Goal: Transaction & Acquisition: Obtain resource

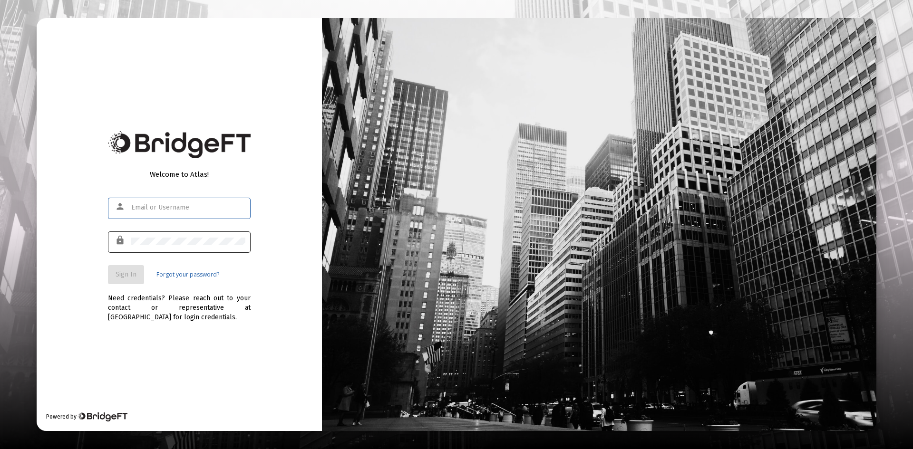
type input "[PERSON_NAME][EMAIL_ADDRESS][DOMAIN_NAME]"
click at [125, 274] on span "Sign In" at bounding box center [126, 274] width 21 height 8
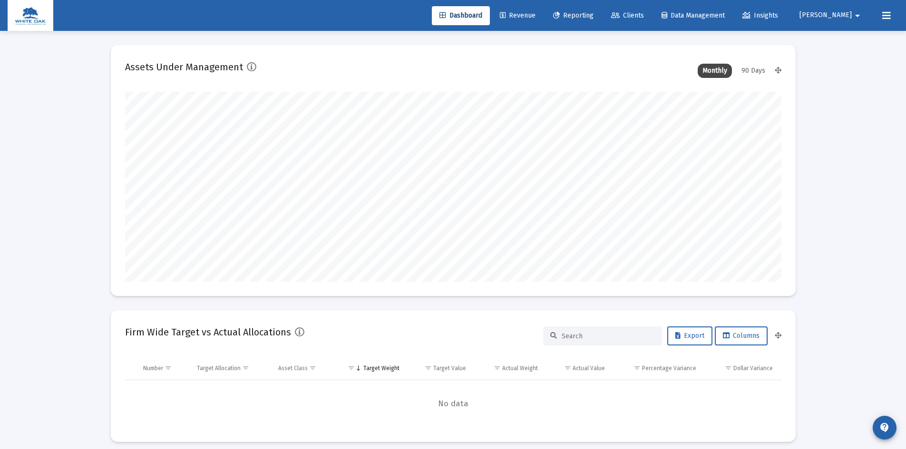
scroll to position [190, 353]
type input "[DATE]"
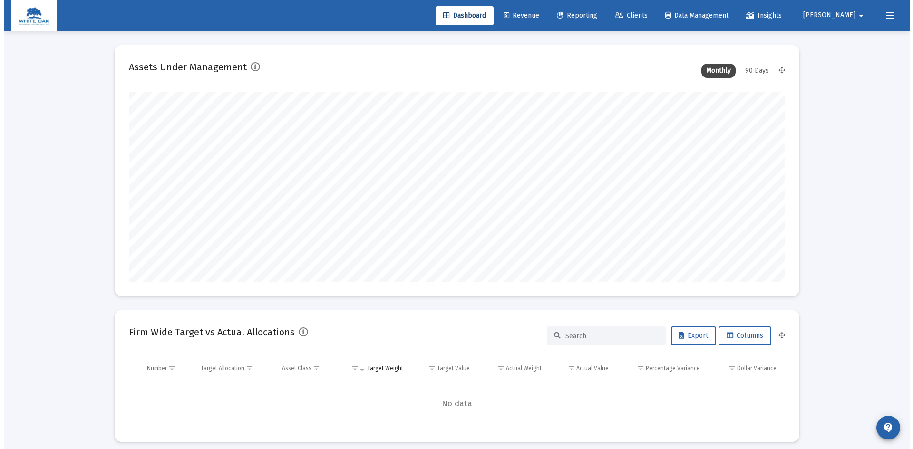
scroll to position [190, 307]
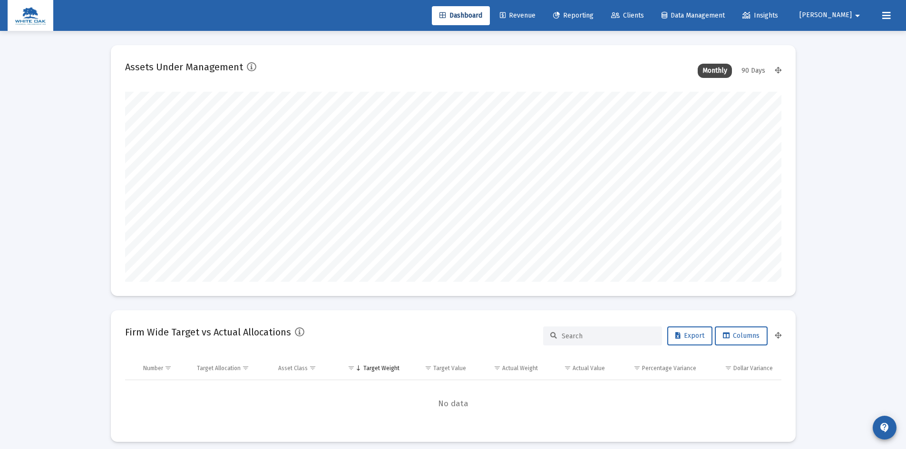
click at [560, 16] on icon at bounding box center [556, 15] width 7 height 7
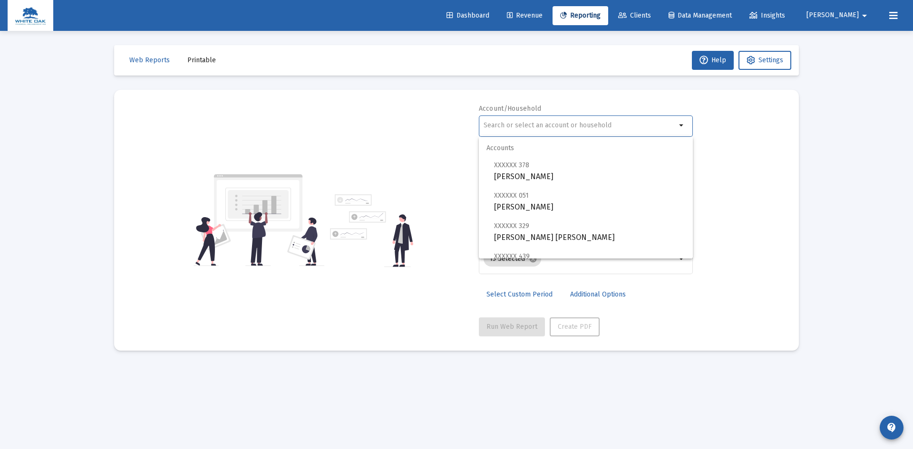
click at [521, 124] on input "text" at bounding box center [579, 126] width 193 height 8
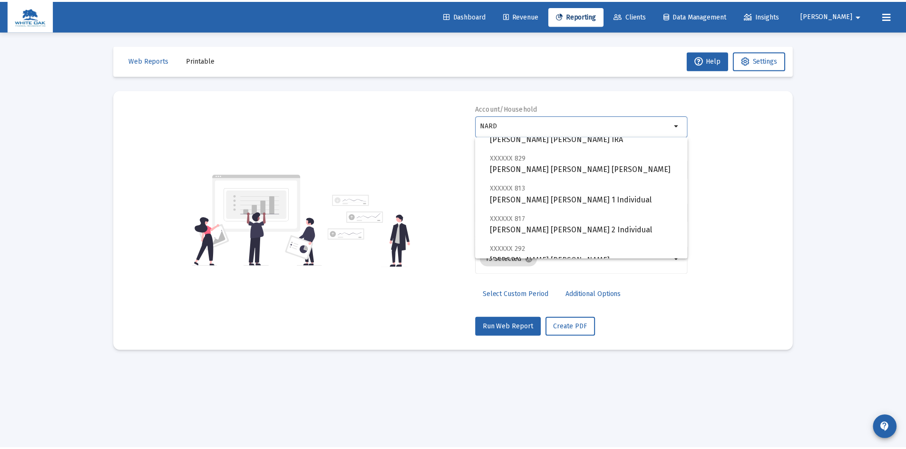
scroll to position [238, 0]
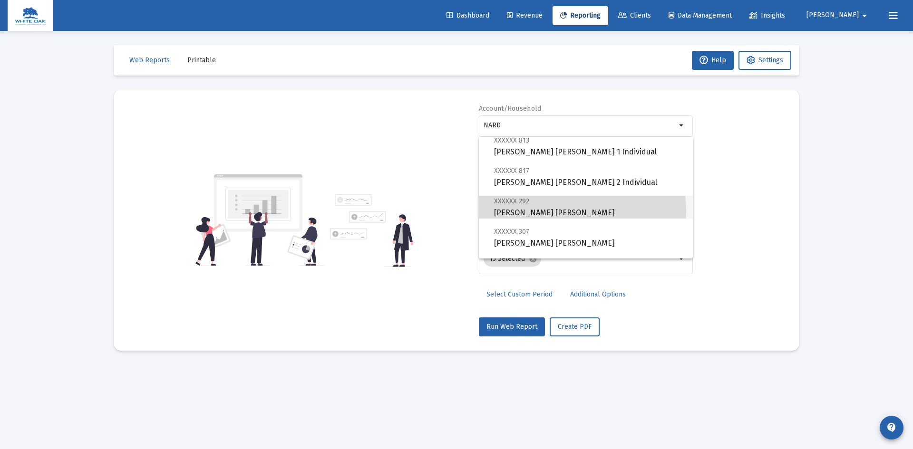
click at [548, 211] on span "XXXXXX 292 [PERSON_NAME] [PERSON_NAME]" at bounding box center [589, 206] width 191 height 23
type input "[PERSON_NAME] [PERSON_NAME]"
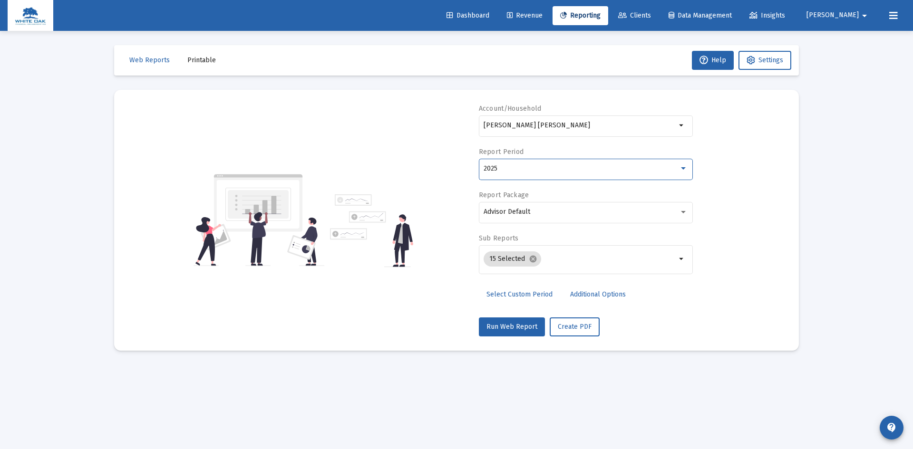
click at [543, 169] on div "2025" at bounding box center [580, 169] width 195 height 8
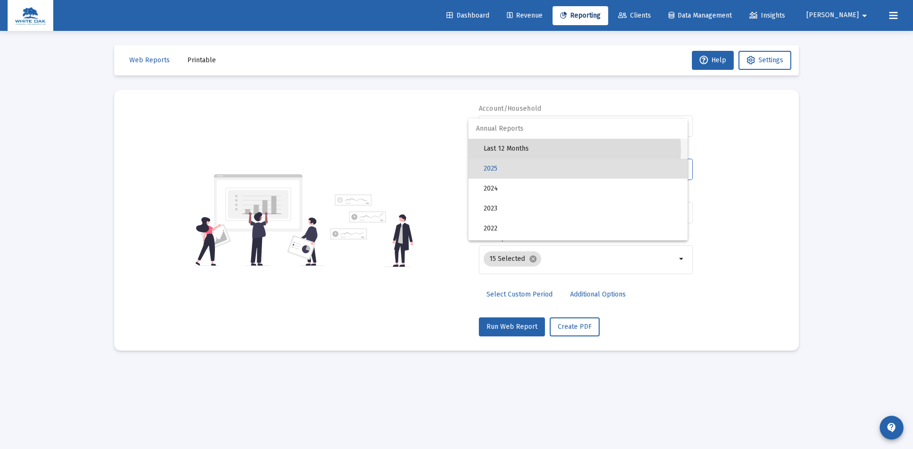
click at [535, 150] on span "Last 12 Months" at bounding box center [581, 149] width 196 height 20
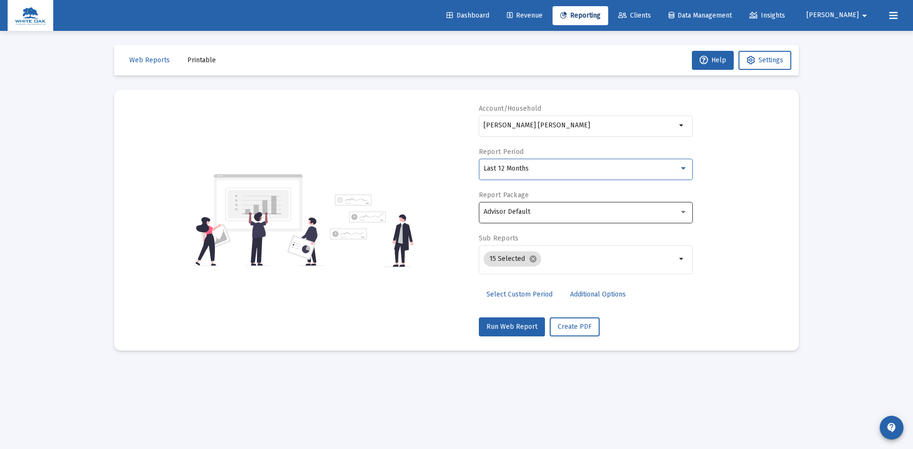
click at [551, 212] on div "Advisor Default" at bounding box center [580, 212] width 195 height 8
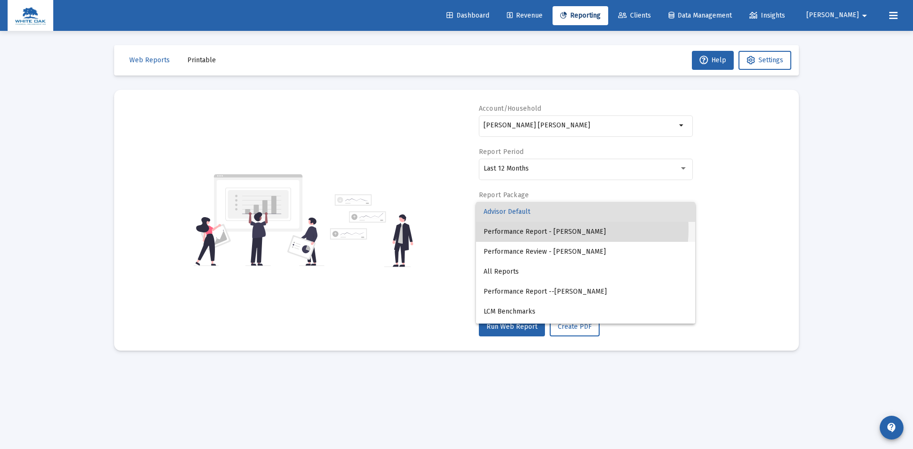
click at [551, 229] on span "Performance Report - [PERSON_NAME]" at bounding box center [585, 232] width 204 height 20
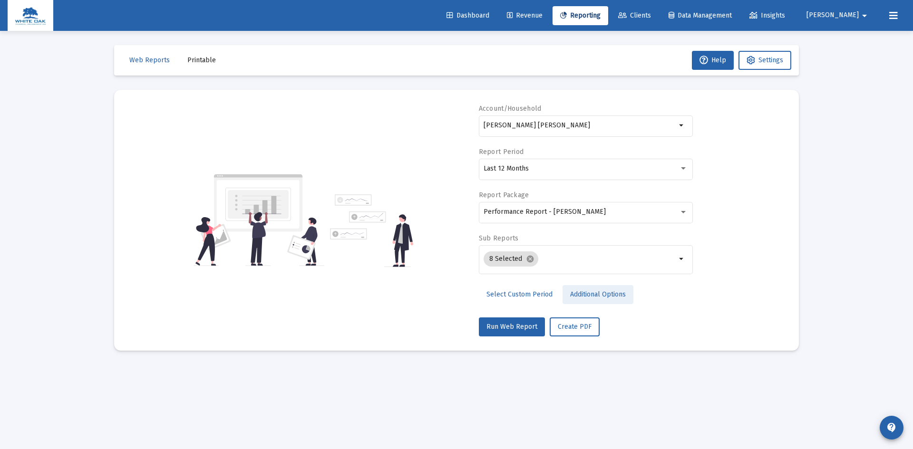
click at [600, 296] on span "Additional Options" at bounding box center [598, 294] width 56 height 8
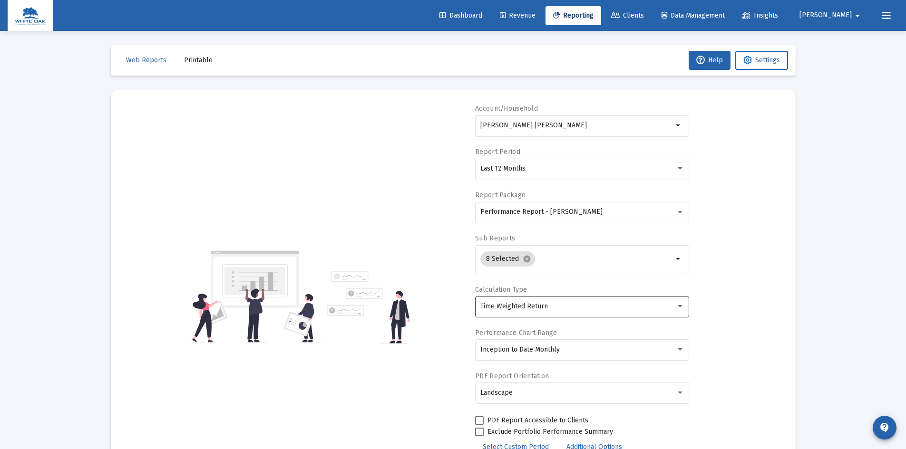
click at [585, 303] on div "Time Weighted Return" at bounding box center [577, 307] width 195 height 8
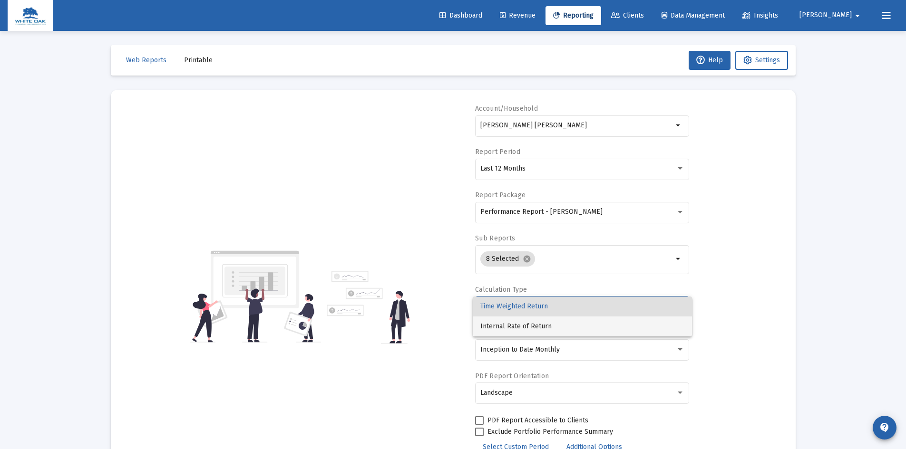
click at [517, 326] on span "Internal Rate of Return" at bounding box center [582, 327] width 204 height 20
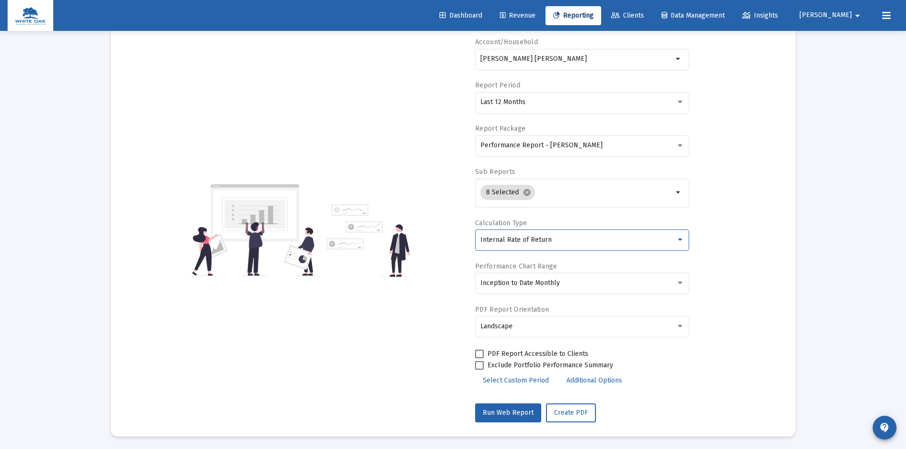
scroll to position [68, 0]
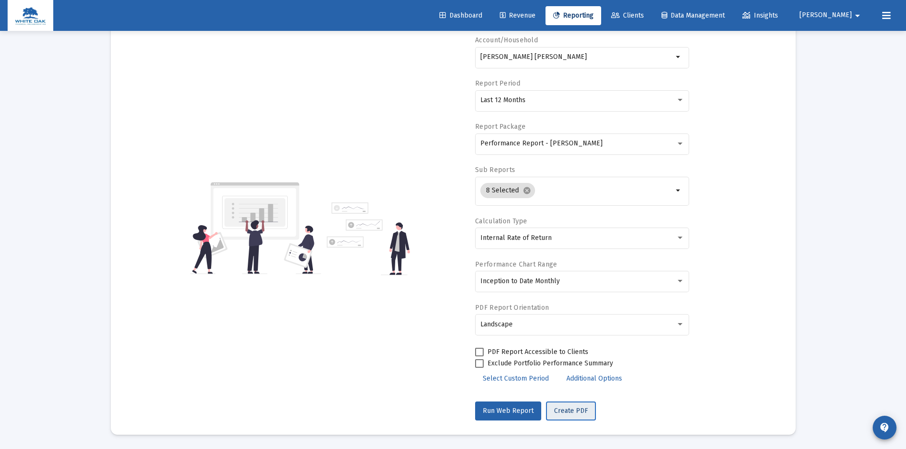
click at [569, 411] on span "Create PDF" at bounding box center [571, 411] width 34 height 8
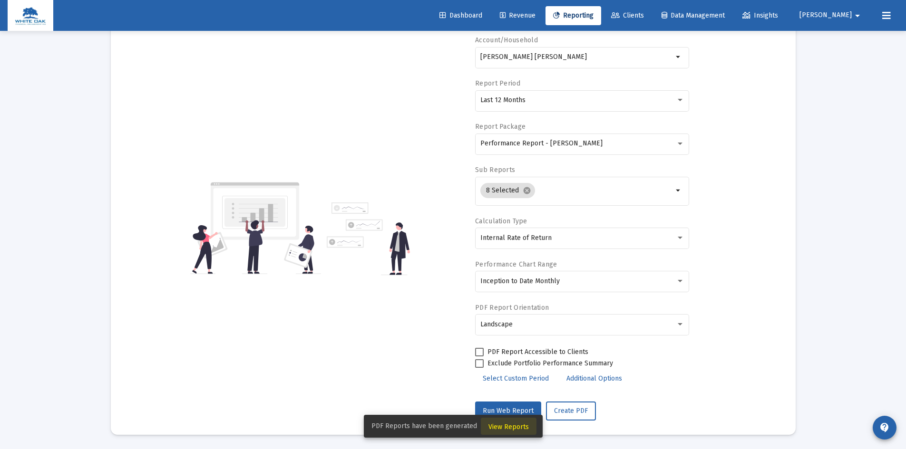
click at [507, 426] on span "View Reports" at bounding box center [508, 427] width 40 height 8
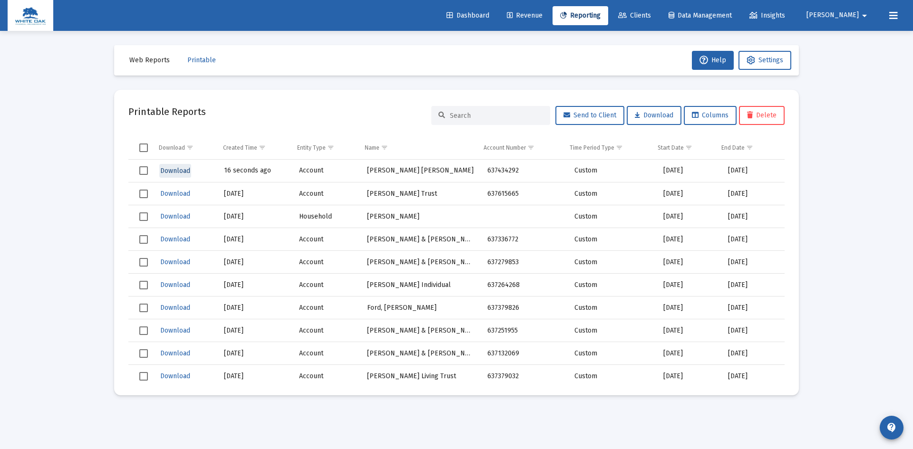
click at [175, 170] on span "Download" at bounding box center [175, 171] width 30 height 8
click at [158, 58] on span "Web Reports" at bounding box center [149, 60] width 40 height 8
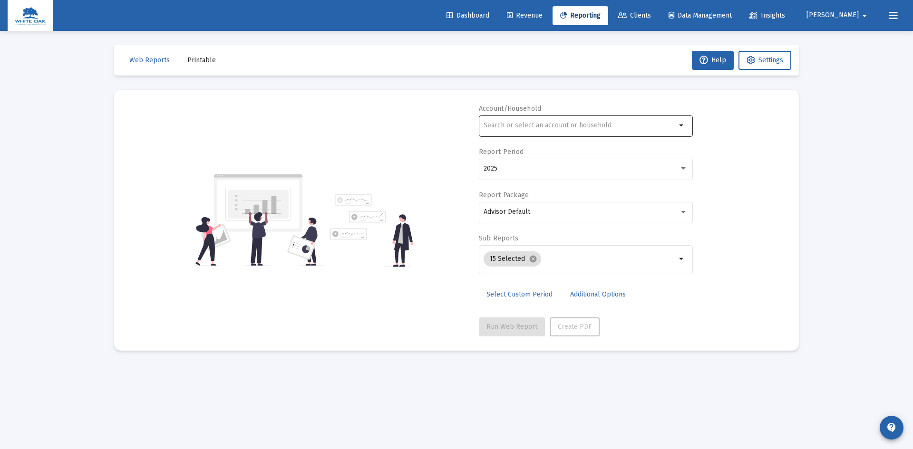
click at [526, 125] on input "text" at bounding box center [579, 126] width 193 height 8
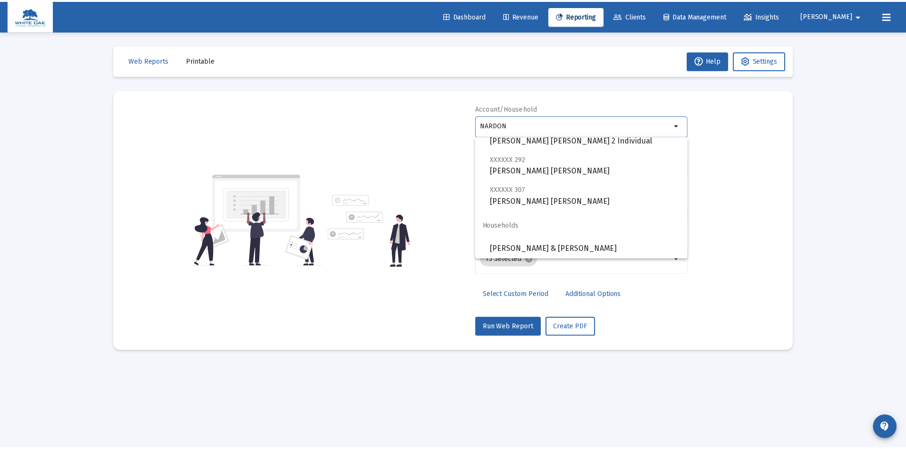
scroll to position [129, 0]
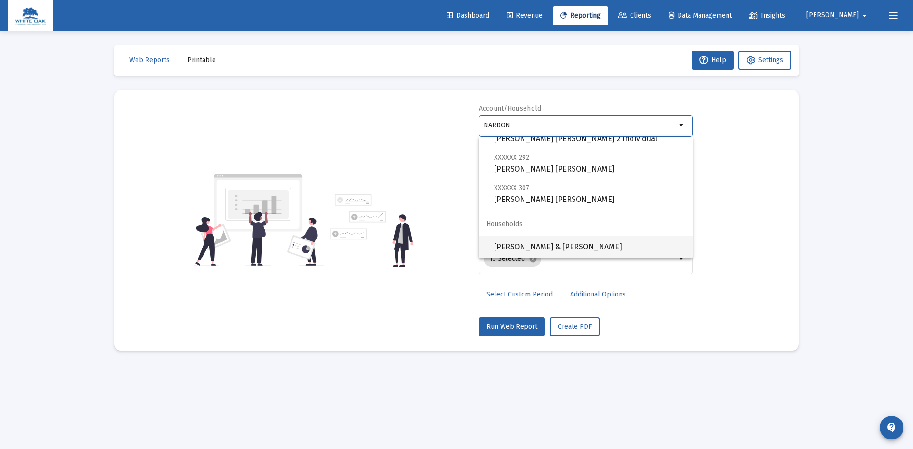
click at [582, 246] on span "[PERSON_NAME] & [PERSON_NAME]" at bounding box center [589, 247] width 191 height 23
type input "[PERSON_NAME] & [PERSON_NAME]"
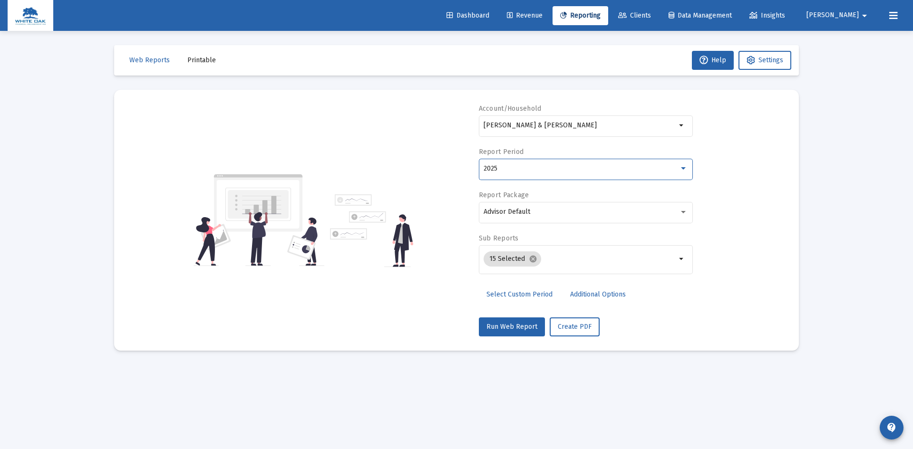
click at [563, 166] on div "2025" at bounding box center [580, 169] width 195 height 8
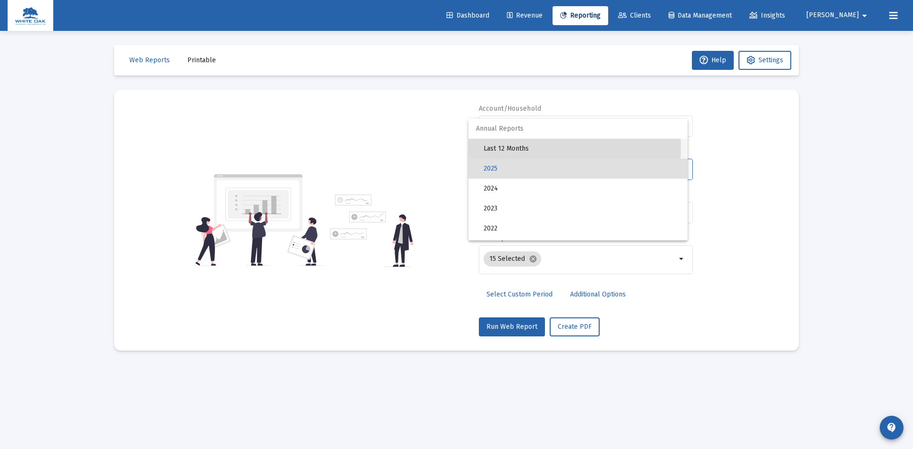
click at [542, 148] on span "Last 12 Months" at bounding box center [581, 149] width 196 height 20
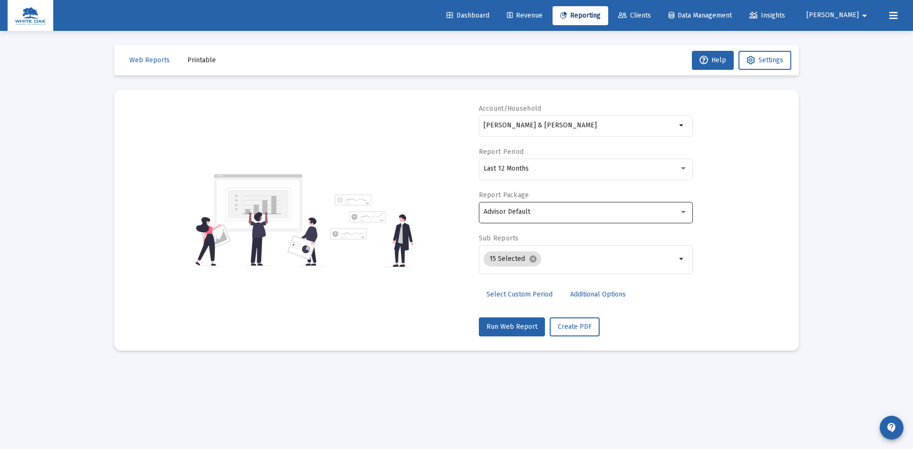
click at [553, 216] on div "Advisor Default" at bounding box center [585, 211] width 204 height 23
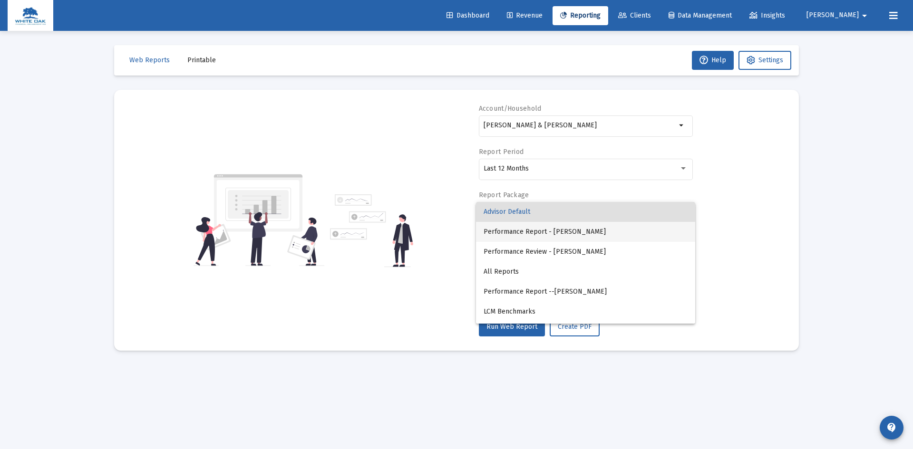
click at [552, 229] on span "Performance Report - [PERSON_NAME]" at bounding box center [585, 232] width 204 height 20
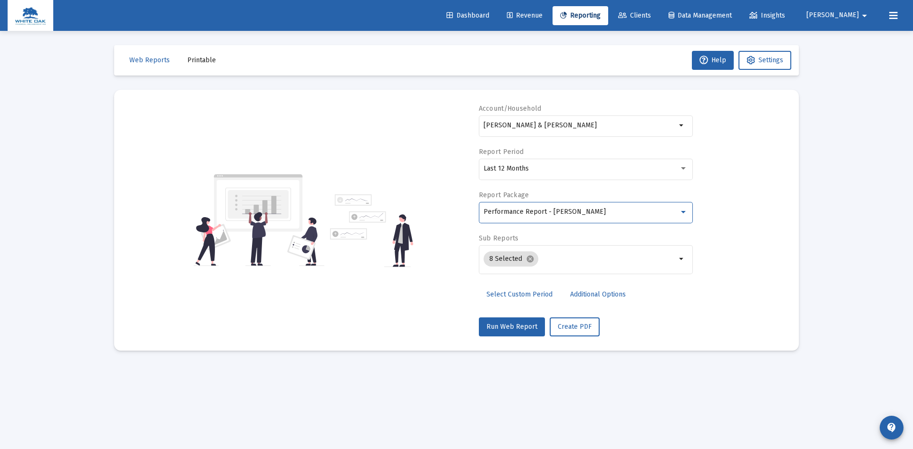
click at [595, 293] on span "Additional Options" at bounding box center [598, 294] width 56 height 8
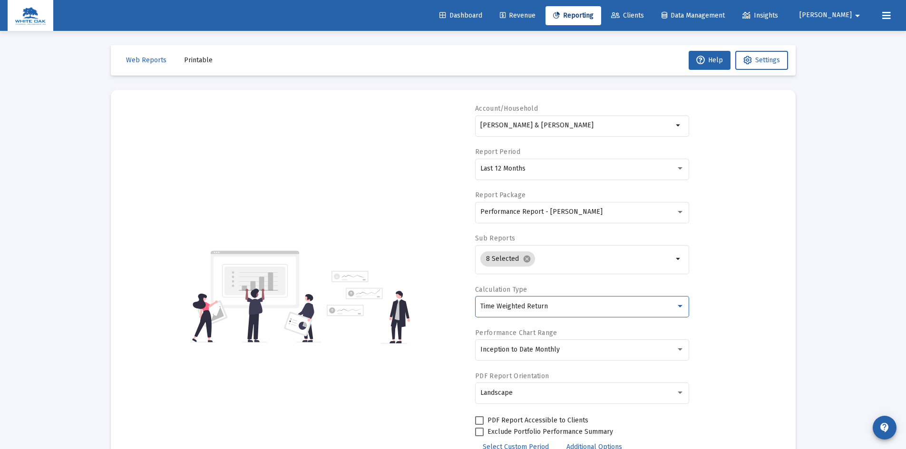
click at [589, 306] on div "Time Weighted Return" at bounding box center [577, 307] width 195 height 8
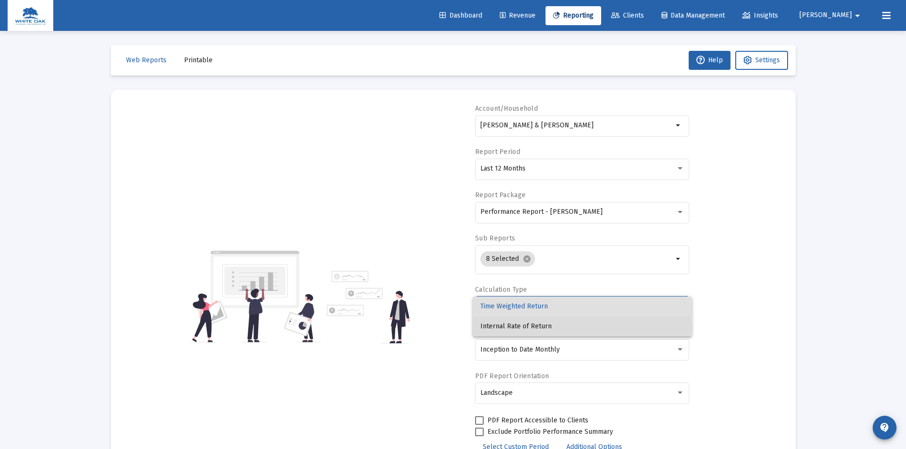
click at [547, 327] on span "Internal Rate of Return" at bounding box center [582, 327] width 204 height 20
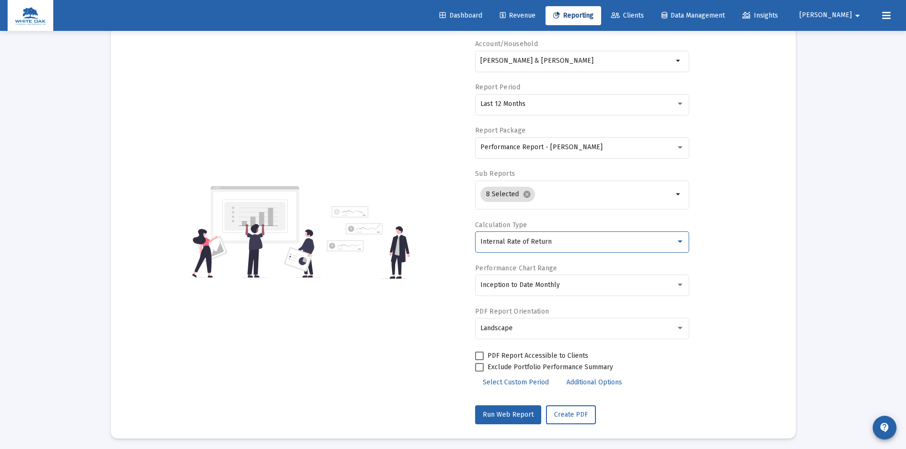
scroll to position [68, 0]
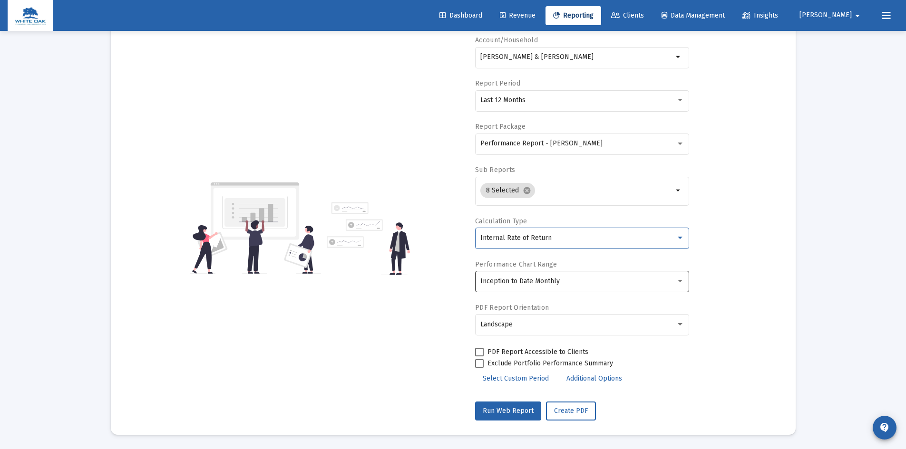
click at [570, 275] on div "Inception to Date Monthly" at bounding box center [582, 281] width 204 height 23
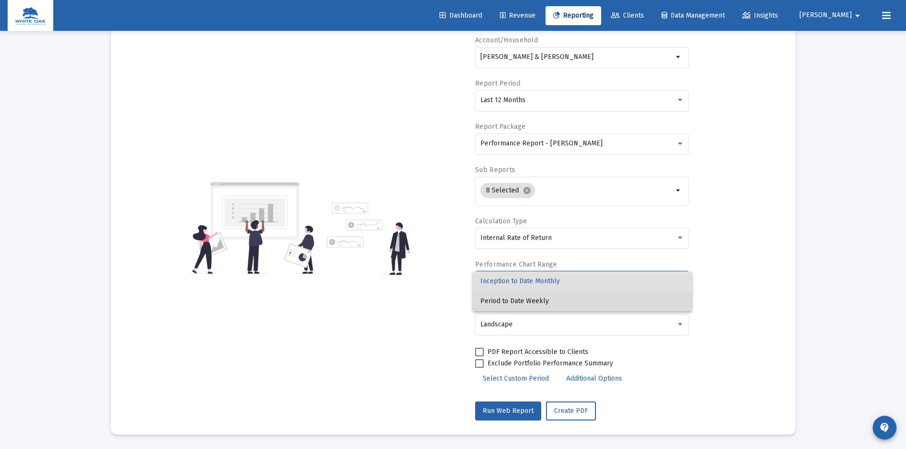
click at [548, 300] on span "Period to Date Weekly" at bounding box center [582, 301] width 204 height 20
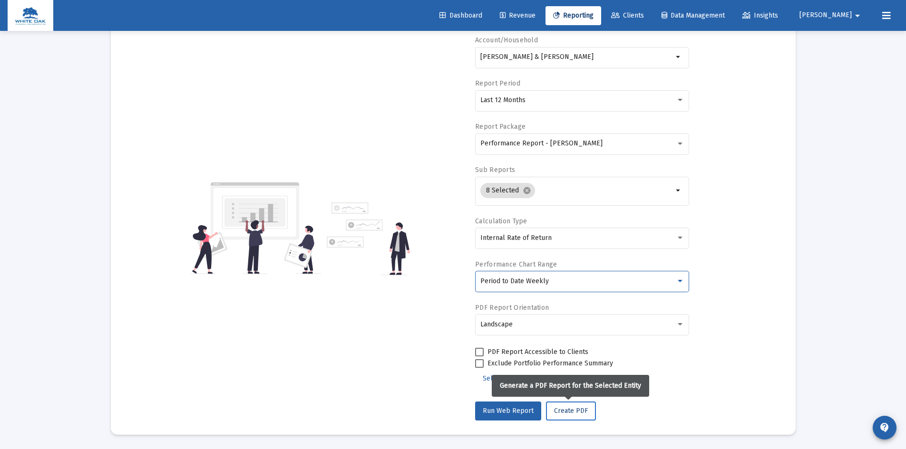
click at [571, 412] on span "Create PDF" at bounding box center [571, 411] width 34 height 8
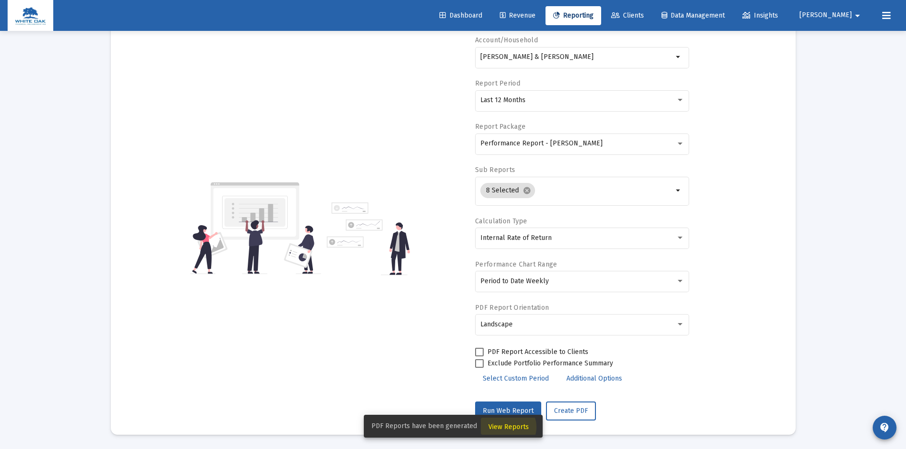
click at [506, 427] on span "View Reports" at bounding box center [508, 427] width 40 height 8
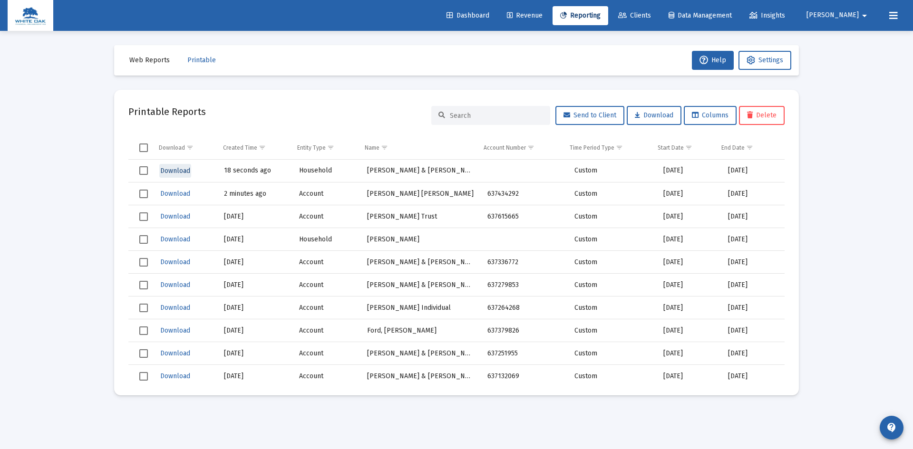
click at [175, 170] on span "Download" at bounding box center [175, 171] width 30 height 8
